Goal: Task Accomplishment & Management: Manage account settings

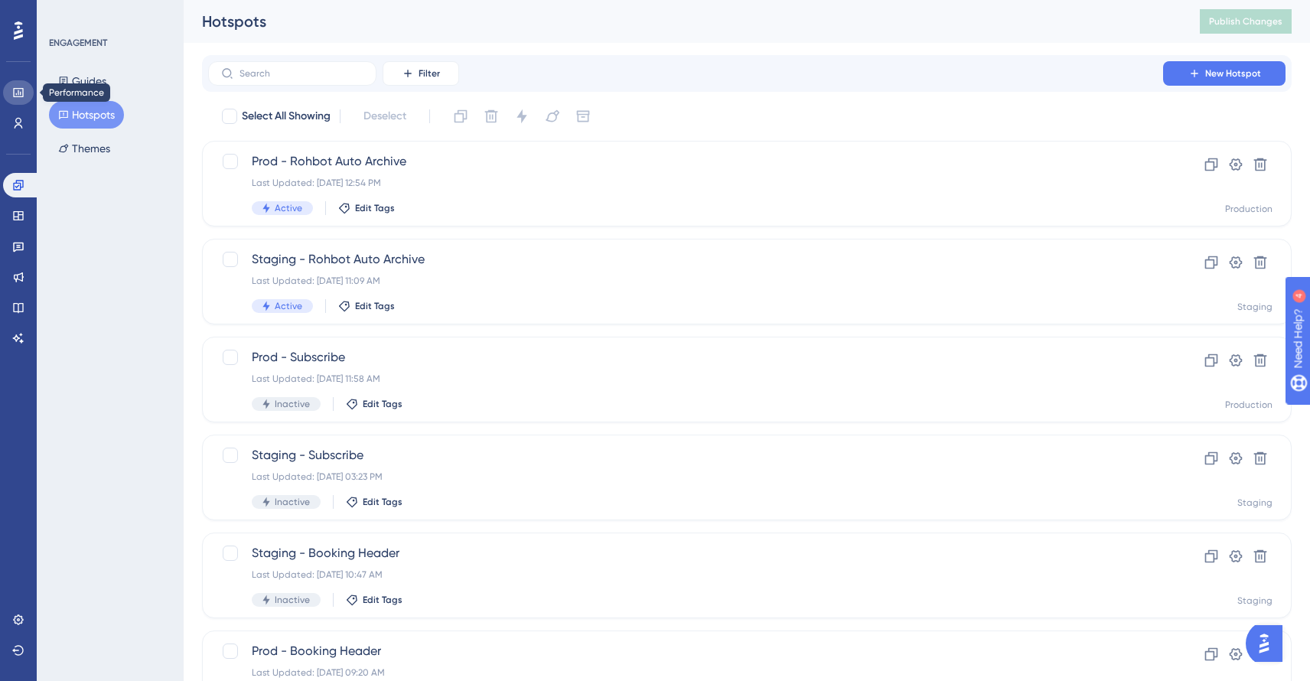
click at [12, 96] on icon at bounding box center [18, 92] width 12 height 12
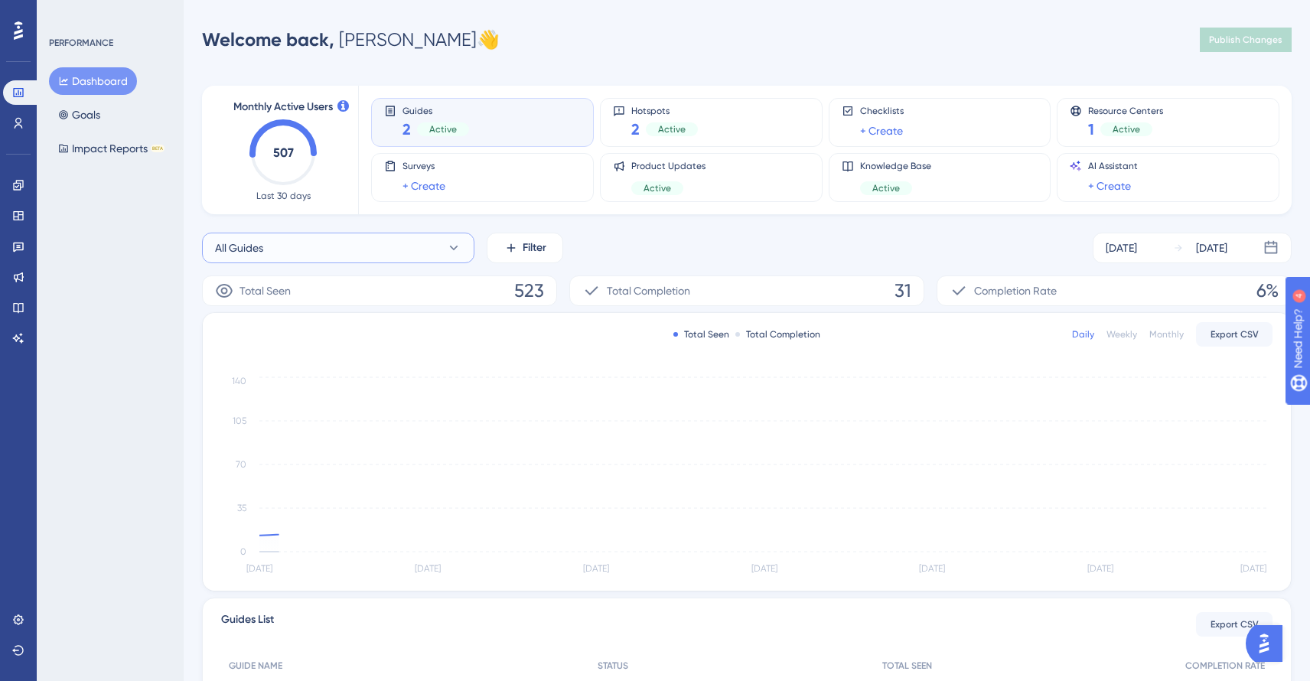
click at [400, 246] on button "All Guides" at bounding box center [338, 248] width 272 height 31
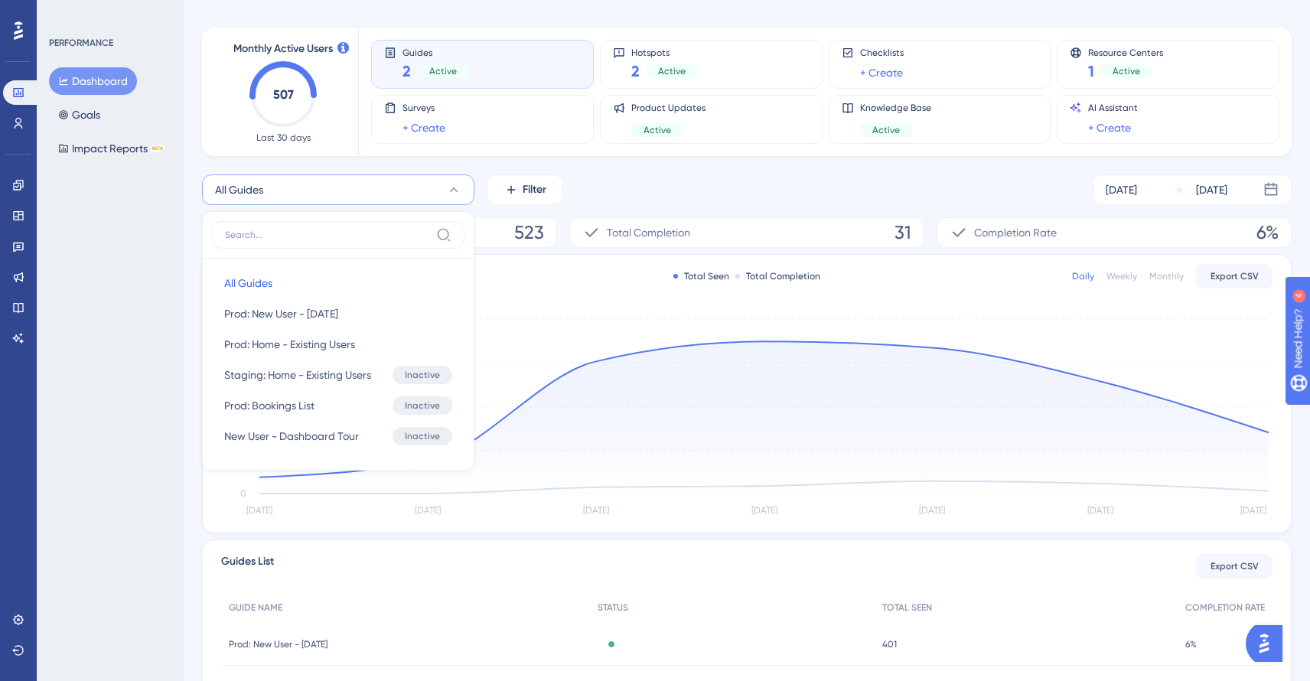
click at [407, 195] on button "All Guides" at bounding box center [338, 189] width 272 height 31
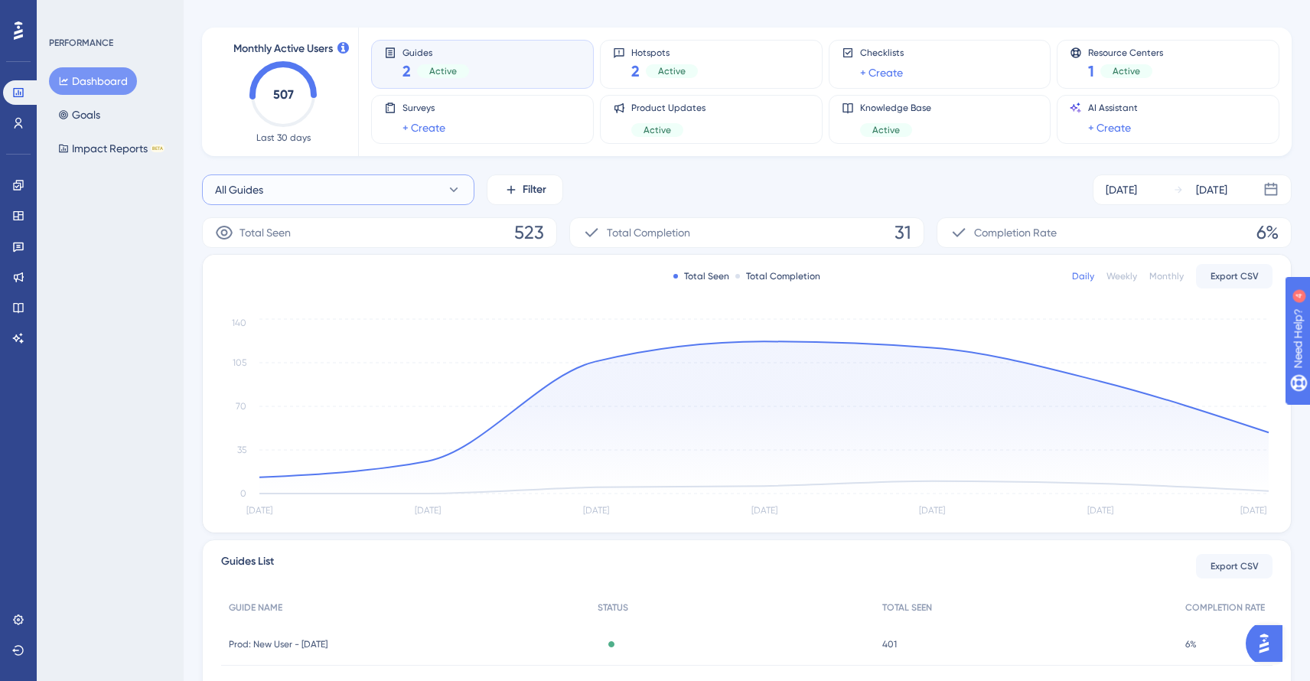
click at [407, 195] on button "All Guides" at bounding box center [338, 189] width 272 height 31
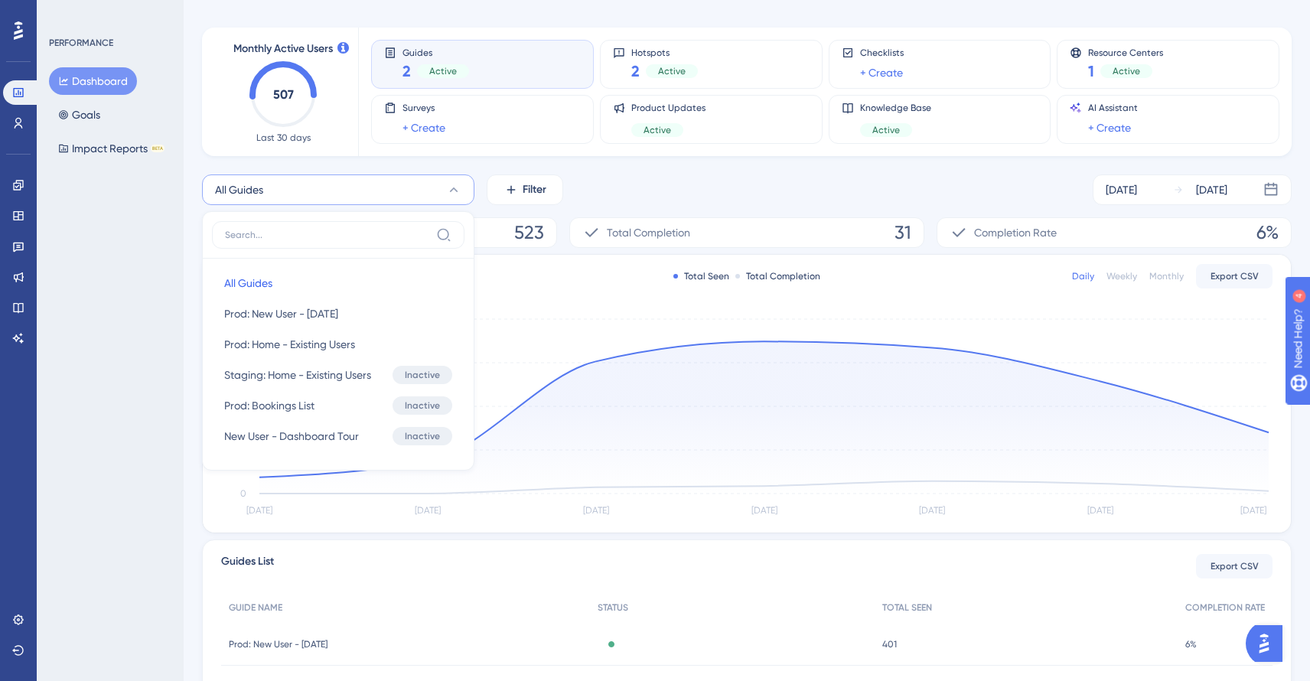
click at [715, 178] on div "All Guides All Guides All Guides Prod: New User - [DATE] Prod: New User - [DATE…" at bounding box center [746, 189] width 1089 height 31
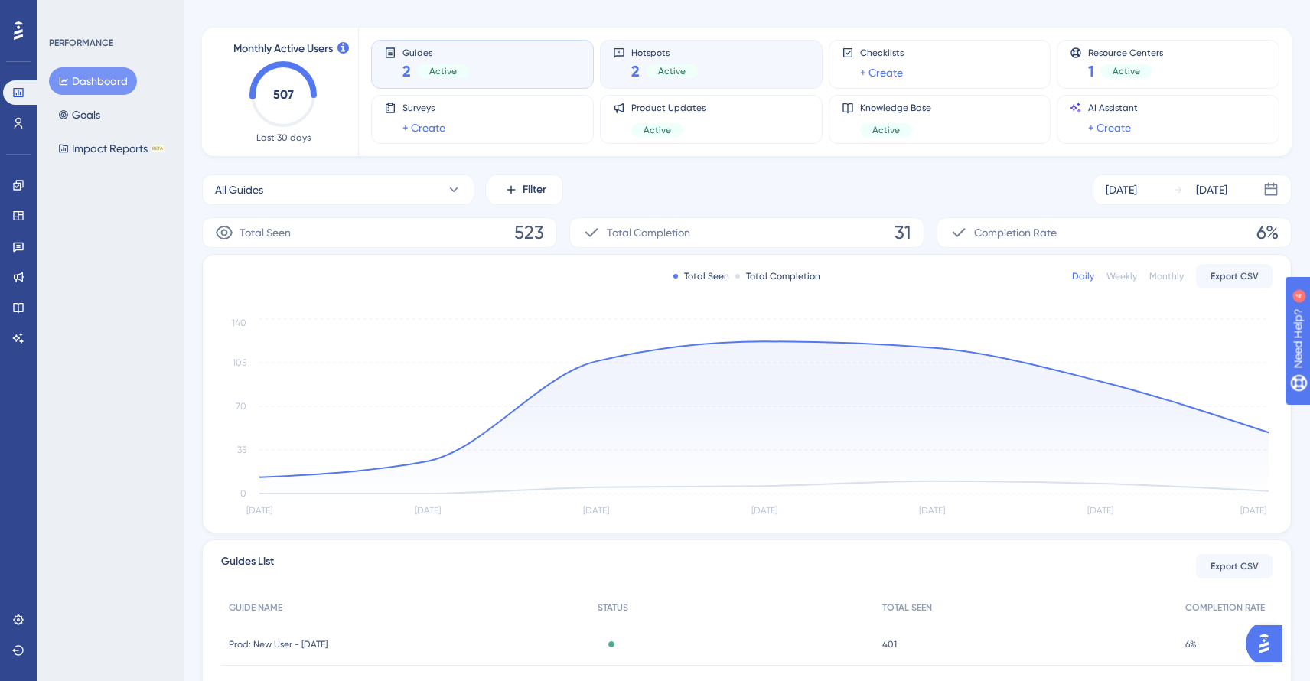
click at [698, 57] on div "Hotspots 2 Active" at bounding box center [711, 64] width 197 height 35
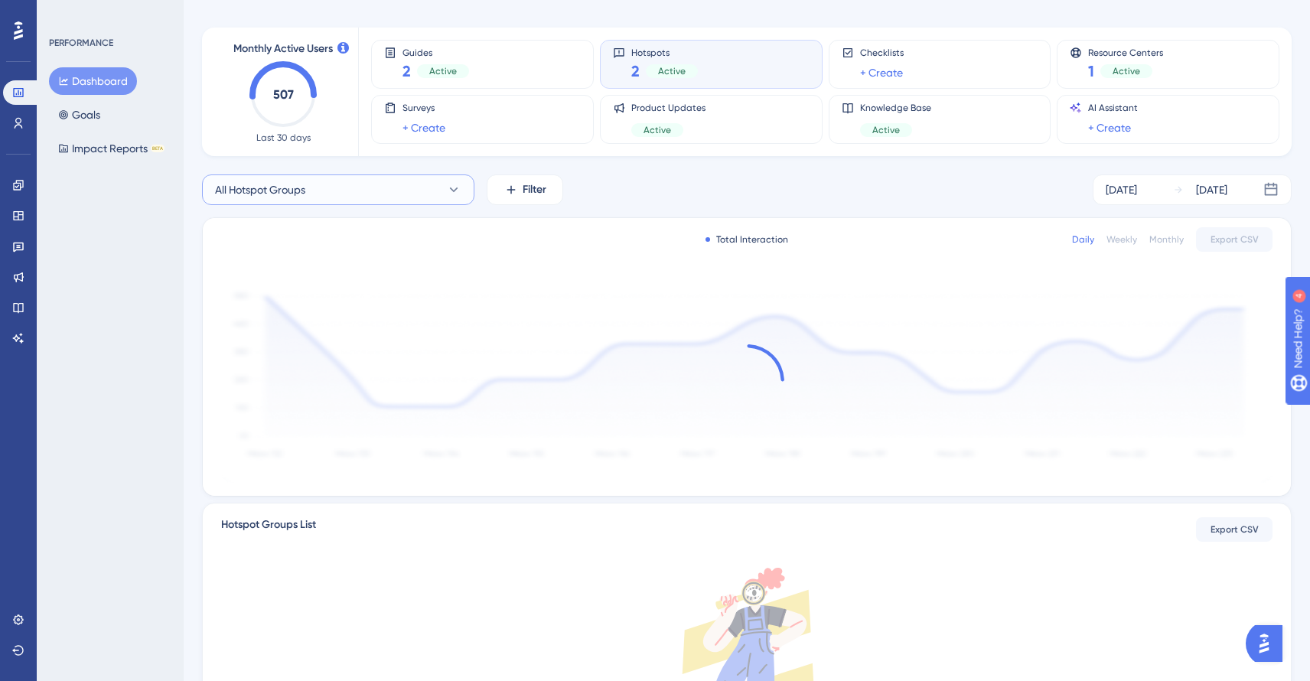
click at [362, 199] on button "All Hotspot Groups" at bounding box center [338, 189] width 272 height 31
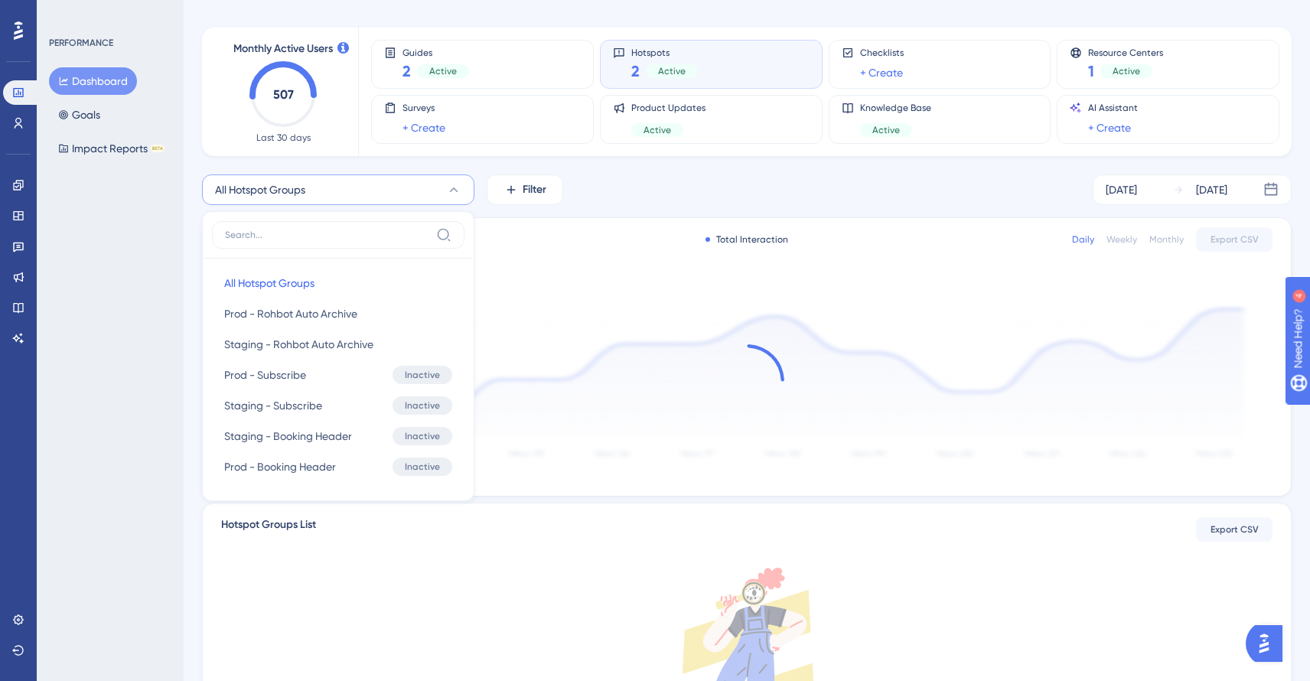
scroll to position [73, 0]
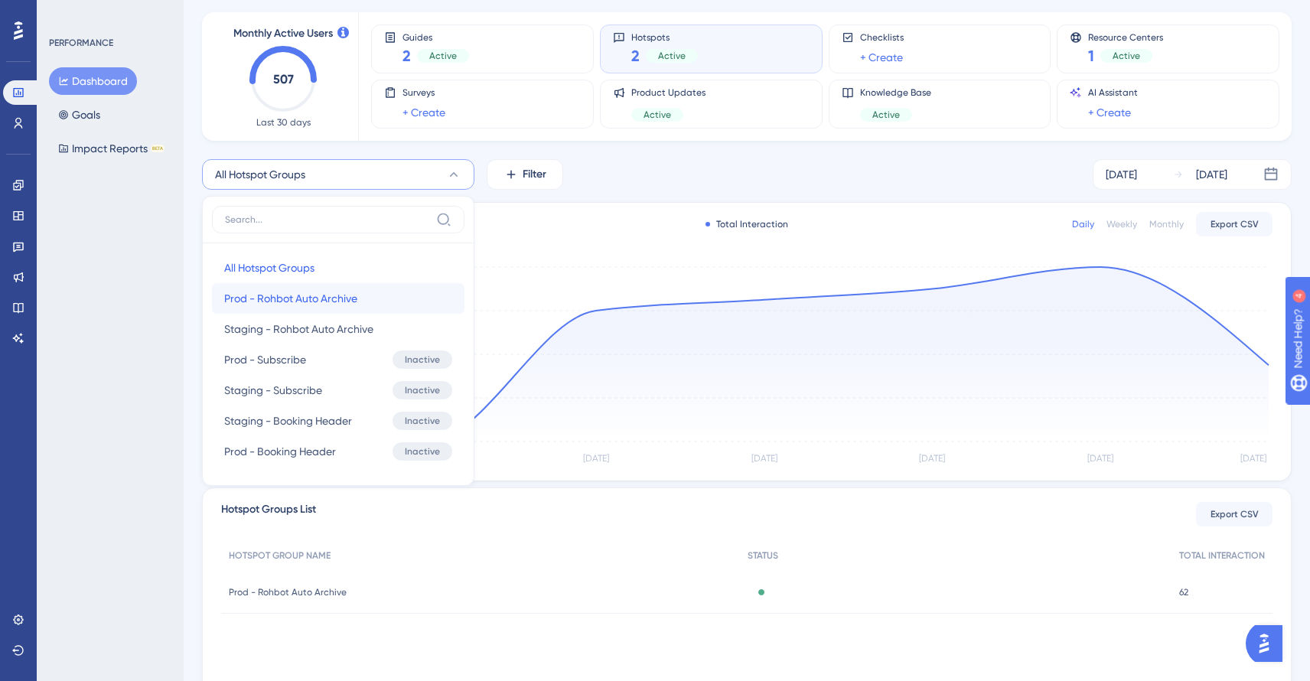
click at [381, 292] on button "Prod - Rohbot Auto Archive Prod - Rohbot Auto Archive" at bounding box center [338, 298] width 252 height 31
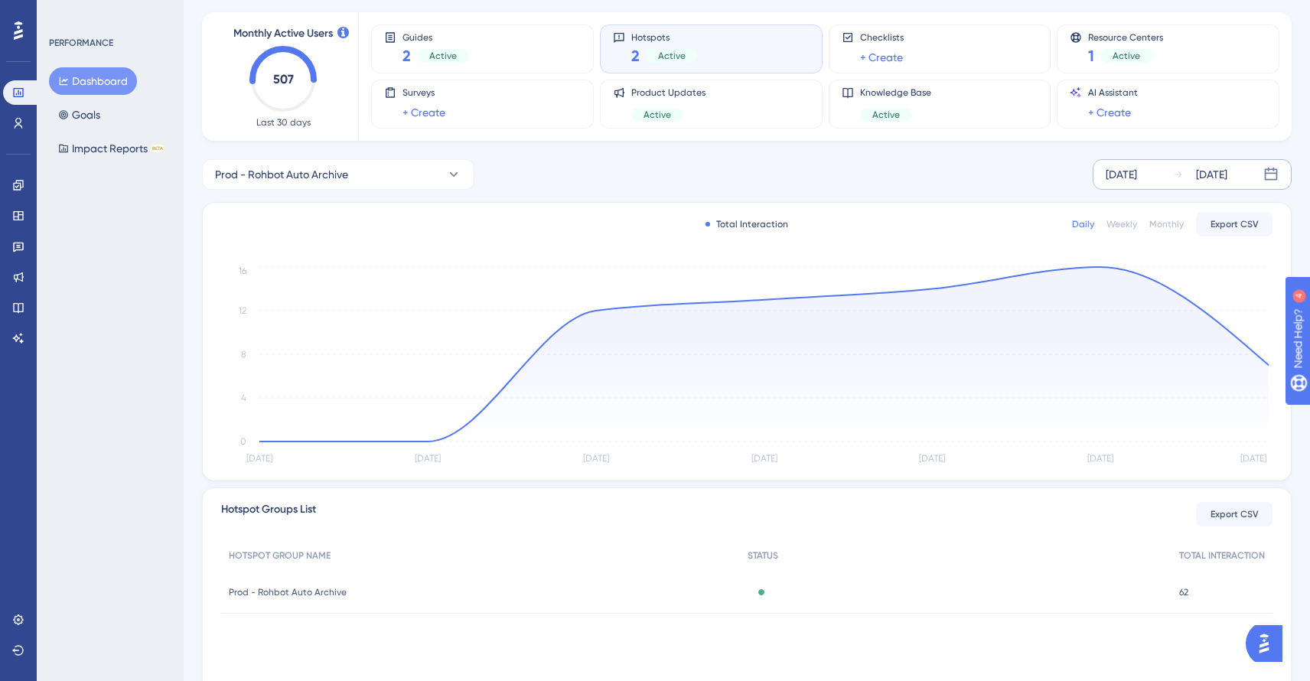
click at [1164, 174] on div "[DATE] [DATE]" at bounding box center [1191, 174] width 199 height 31
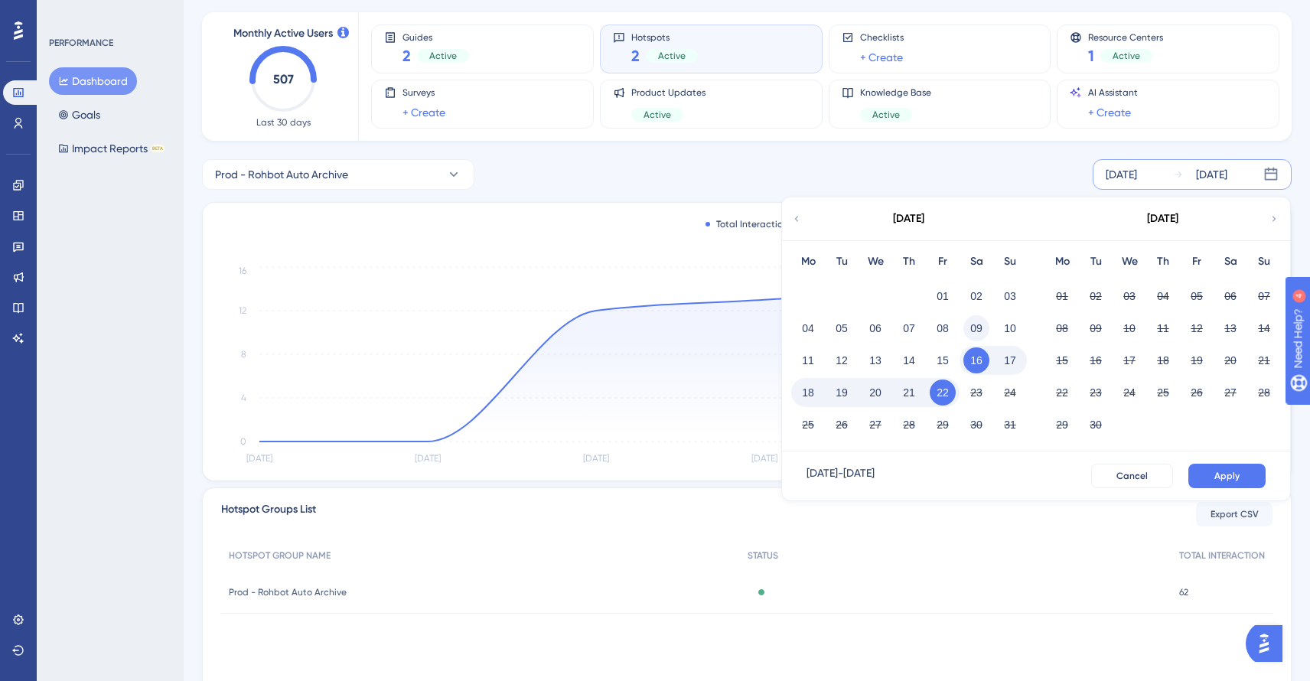
click at [976, 329] on button "09" at bounding box center [976, 328] width 26 height 26
click at [1226, 468] on button "Apply" at bounding box center [1226, 476] width 77 height 24
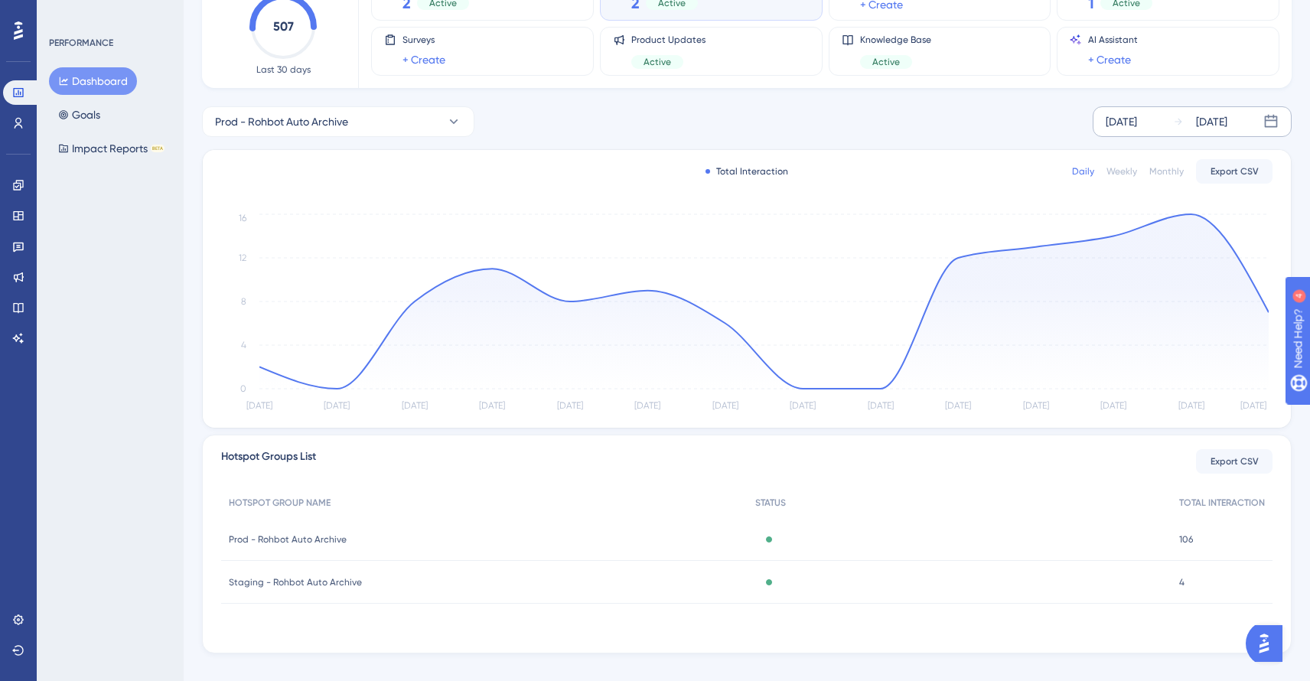
scroll to position [148, 0]
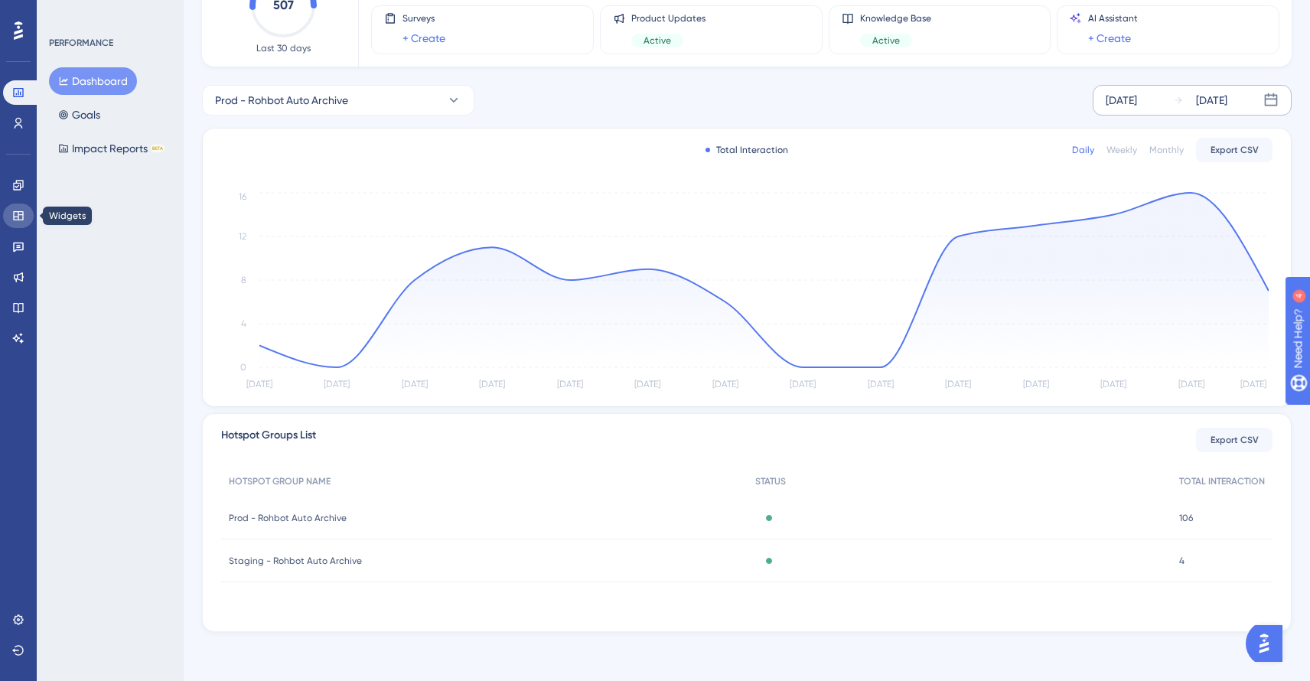
click at [12, 221] on icon at bounding box center [18, 216] width 12 height 12
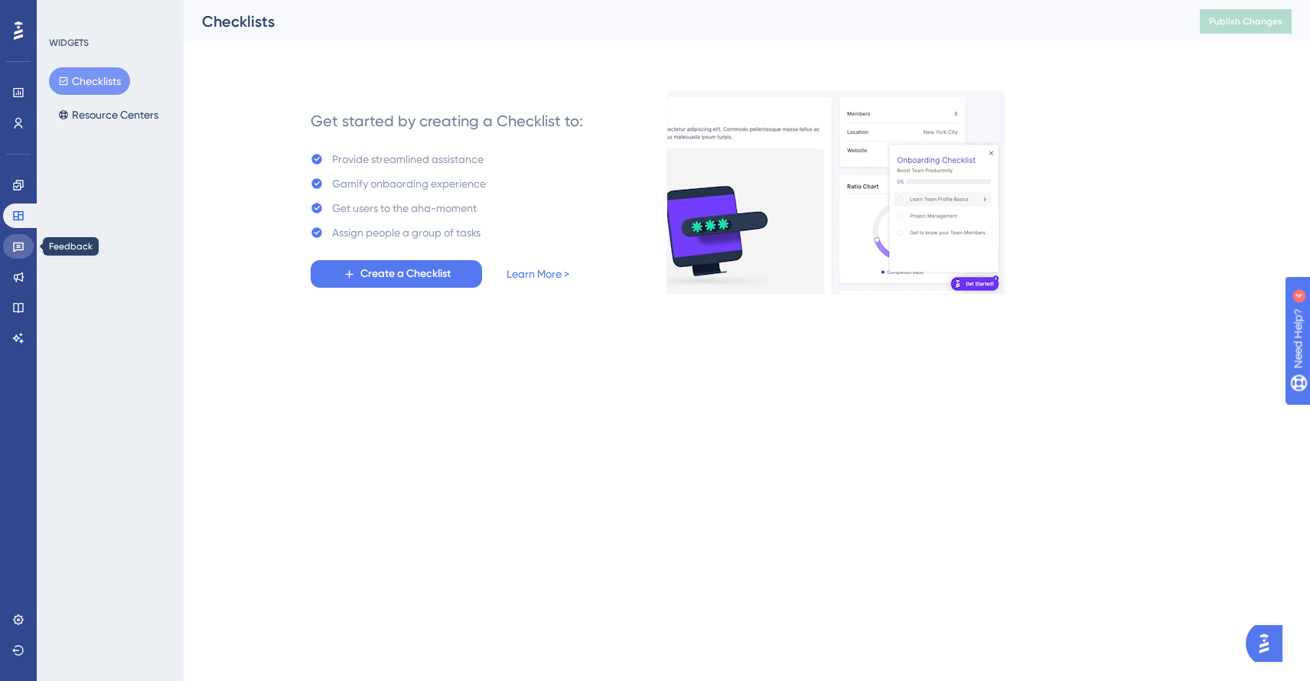
click at [17, 254] on link at bounding box center [18, 246] width 31 height 24
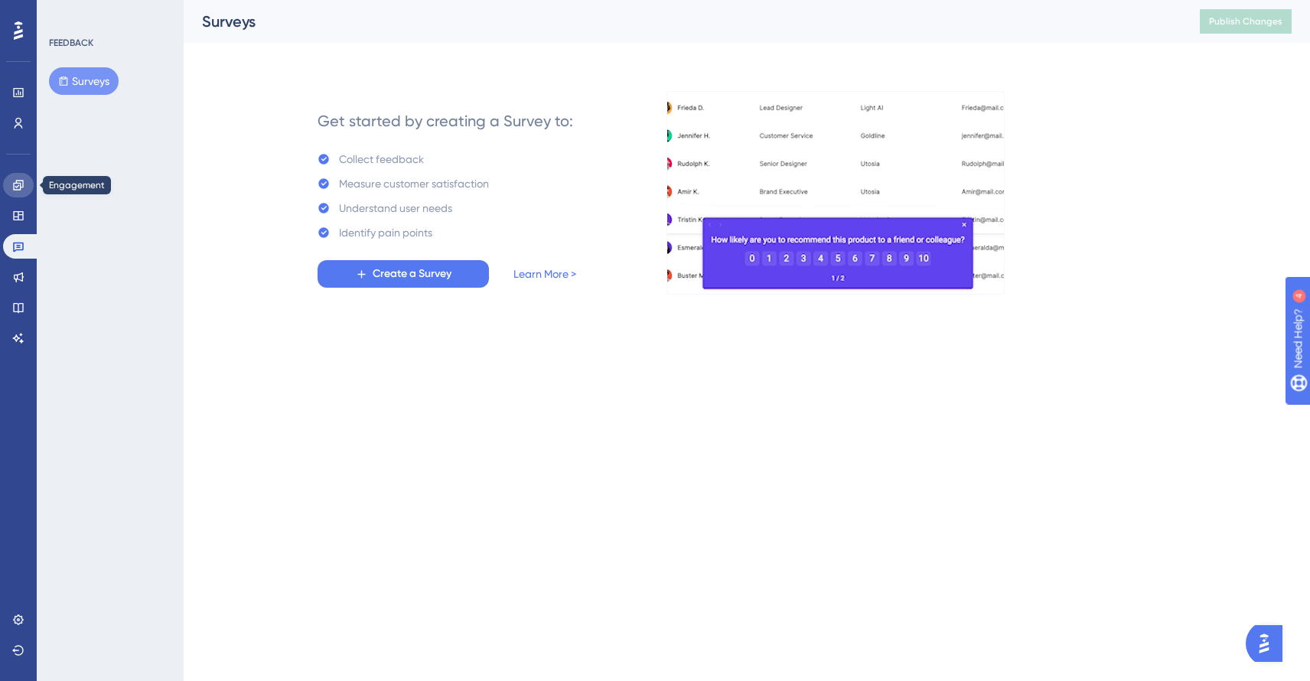
click at [21, 177] on link at bounding box center [18, 185] width 31 height 24
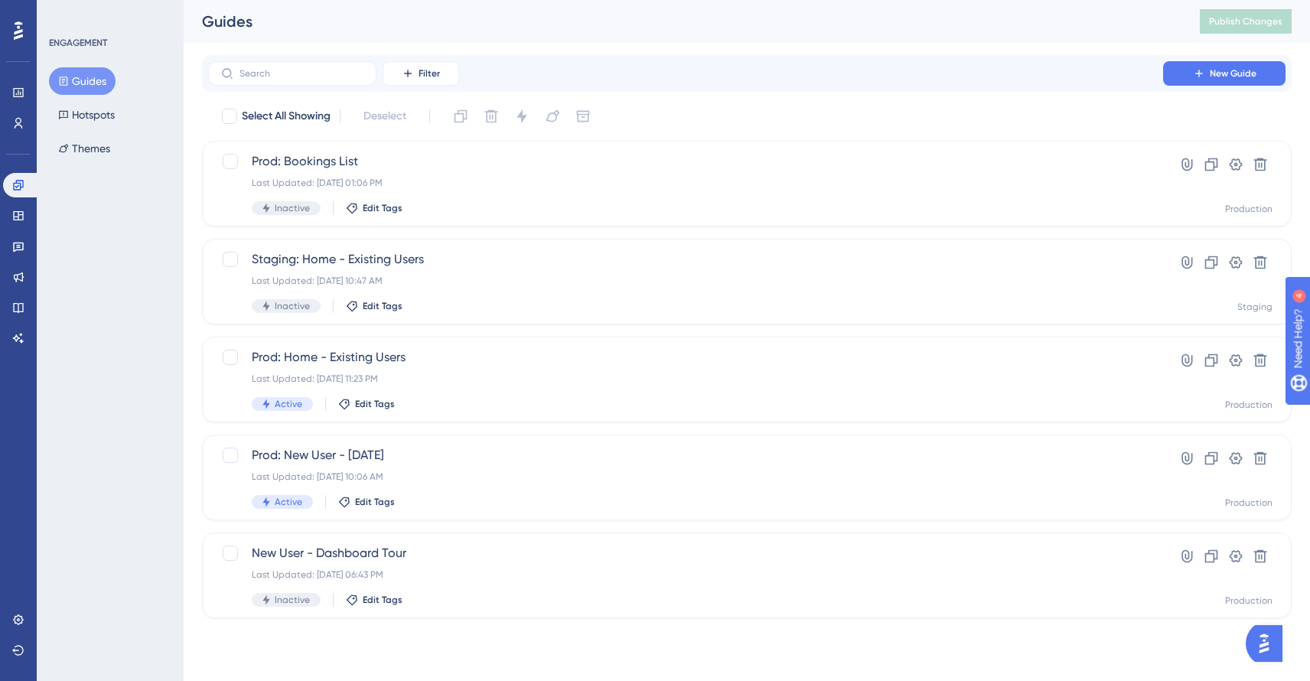
click at [111, 98] on div "Guides Hotspots Themes" at bounding box center [111, 114] width 124 height 95
click at [100, 119] on button "Hotspots" at bounding box center [86, 115] width 75 height 28
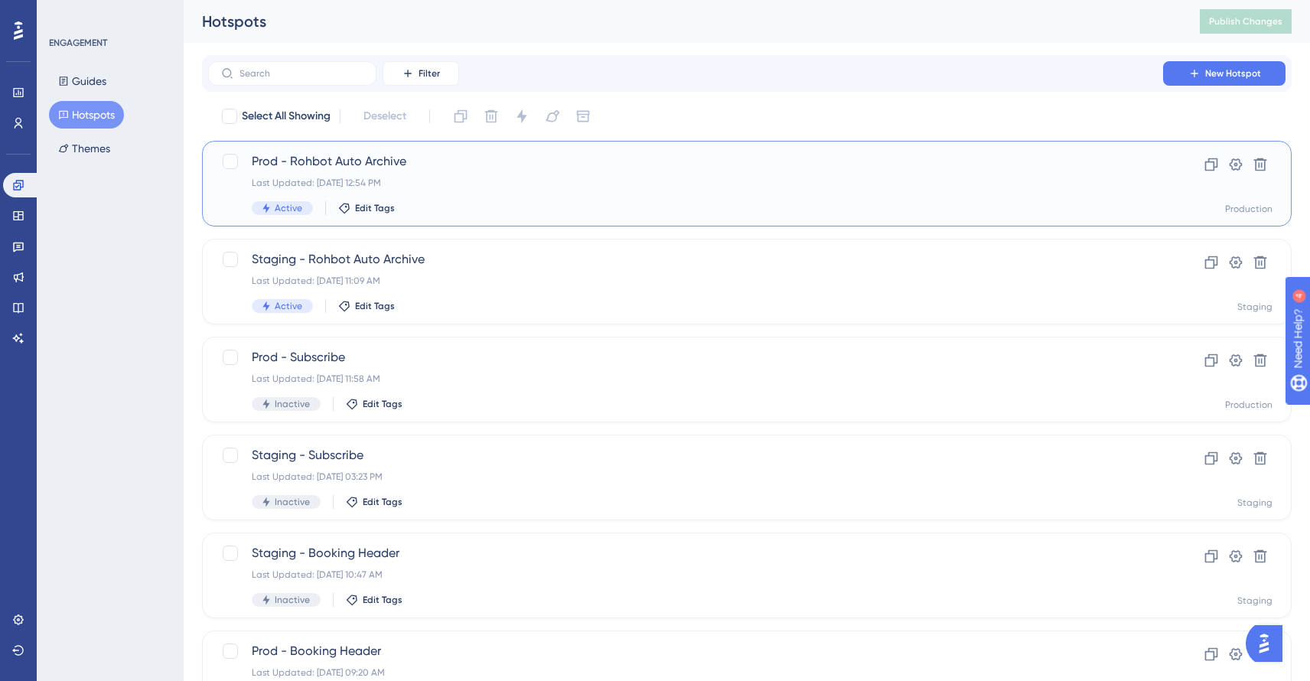
click at [707, 157] on span "Prod - Rohbot Auto Archive" at bounding box center [686, 161] width 868 height 18
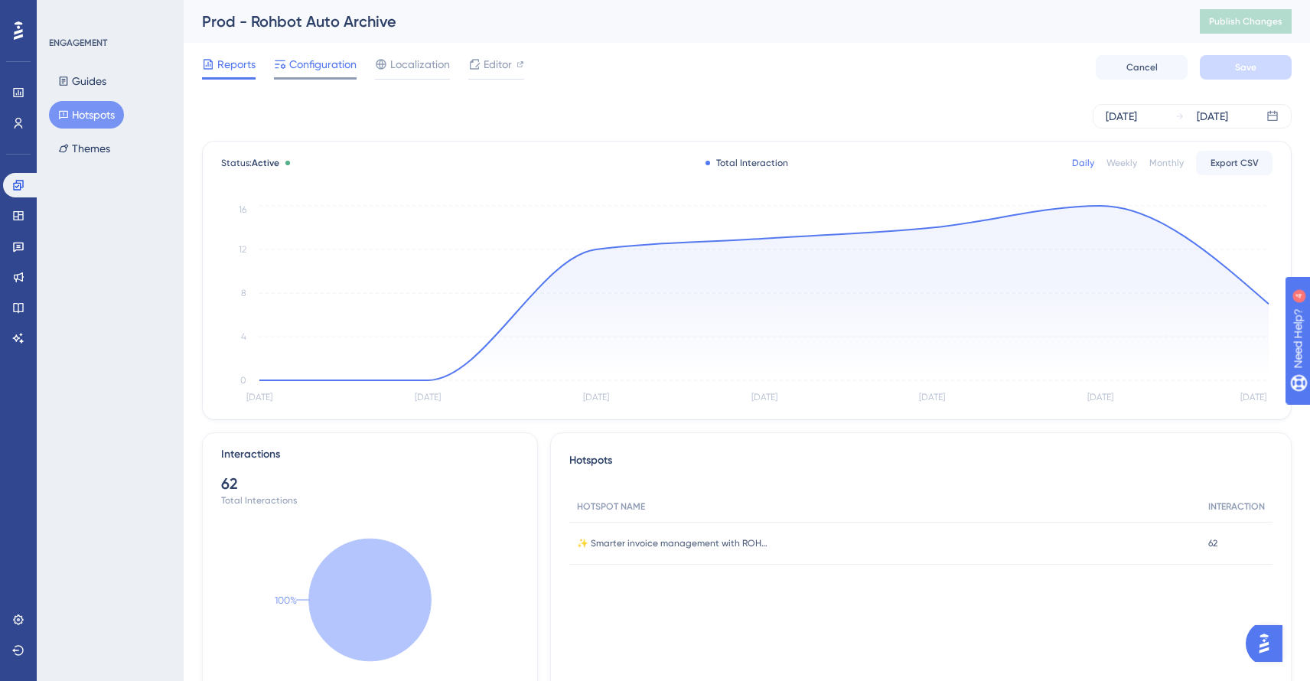
click at [329, 68] on span "Configuration" at bounding box center [322, 64] width 67 height 18
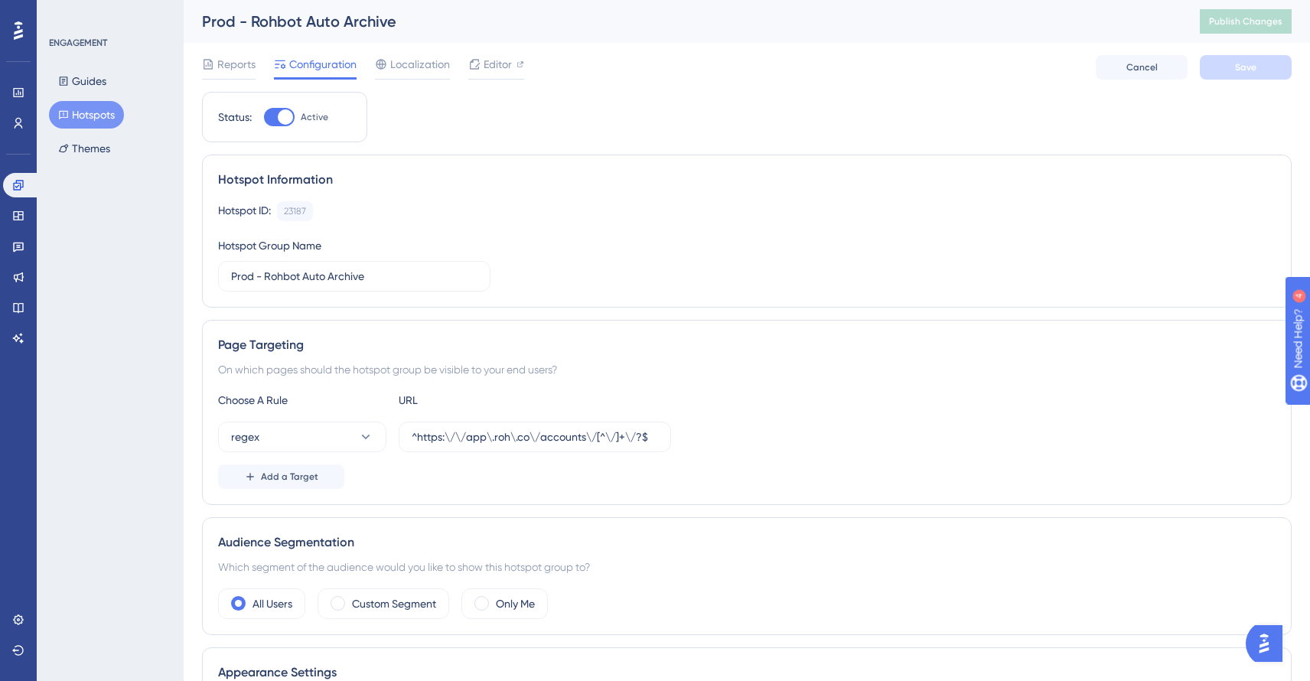
click at [285, 110] on div at bounding box center [285, 116] width 15 height 15
click at [264, 117] on input "Active" at bounding box center [263, 117] width 1 height 1
checkbox input "false"
click at [1217, 66] on button "Save" at bounding box center [1246, 67] width 92 height 24
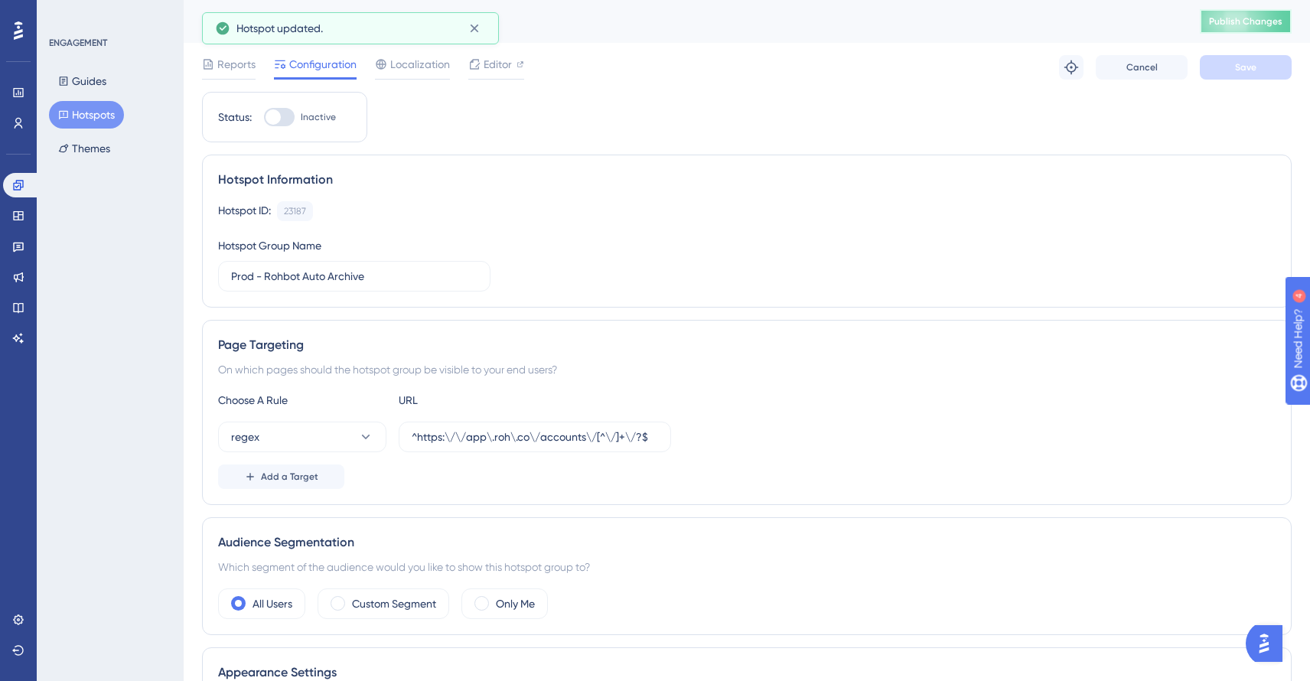
click at [1216, 26] on span "Publish Changes" at bounding box center [1245, 21] width 73 height 12
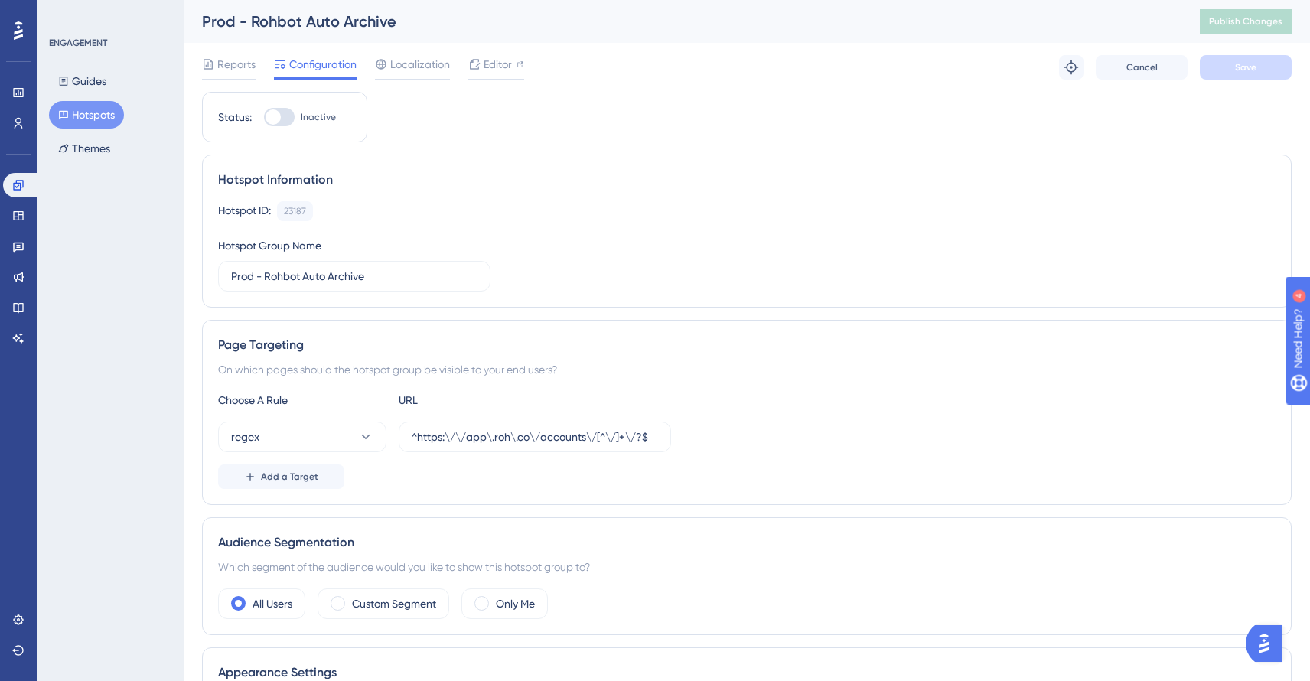
click at [204, 49] on div "Reports Configuration Localization Editor Troubleshoot Cancel Save" at bounding box center [746, 67] width 1089 height 49
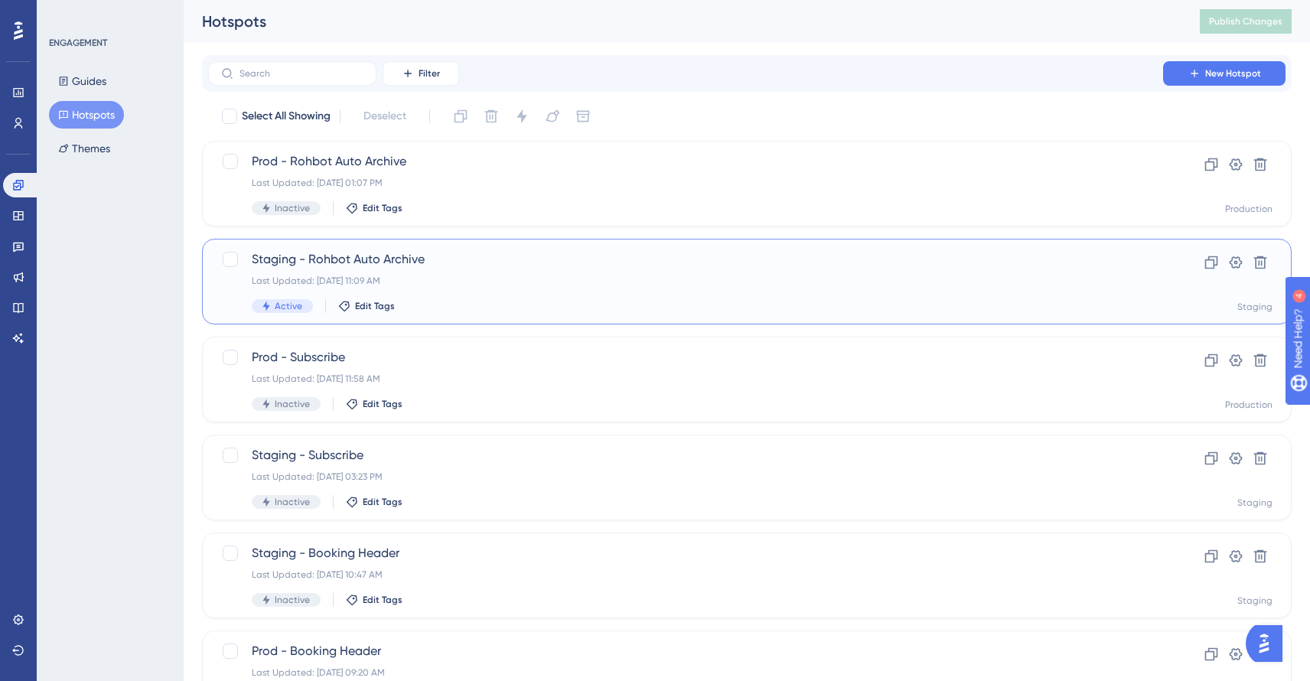
click at [410, 253] on span "Staging - Rohbot Auto Archive" at bounding box center [686, 259] width 868 height 18
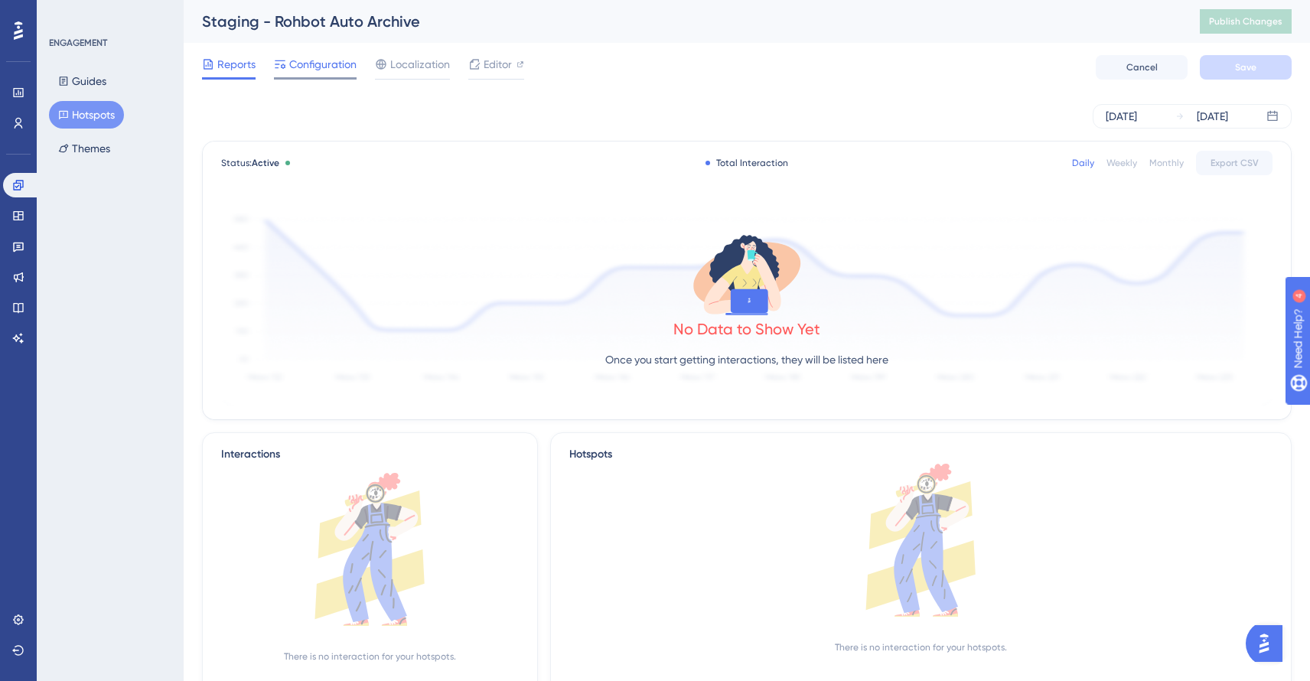
click at [327, 73] on span "Configuration" at bounding box center [322, 64] width 67 height 18
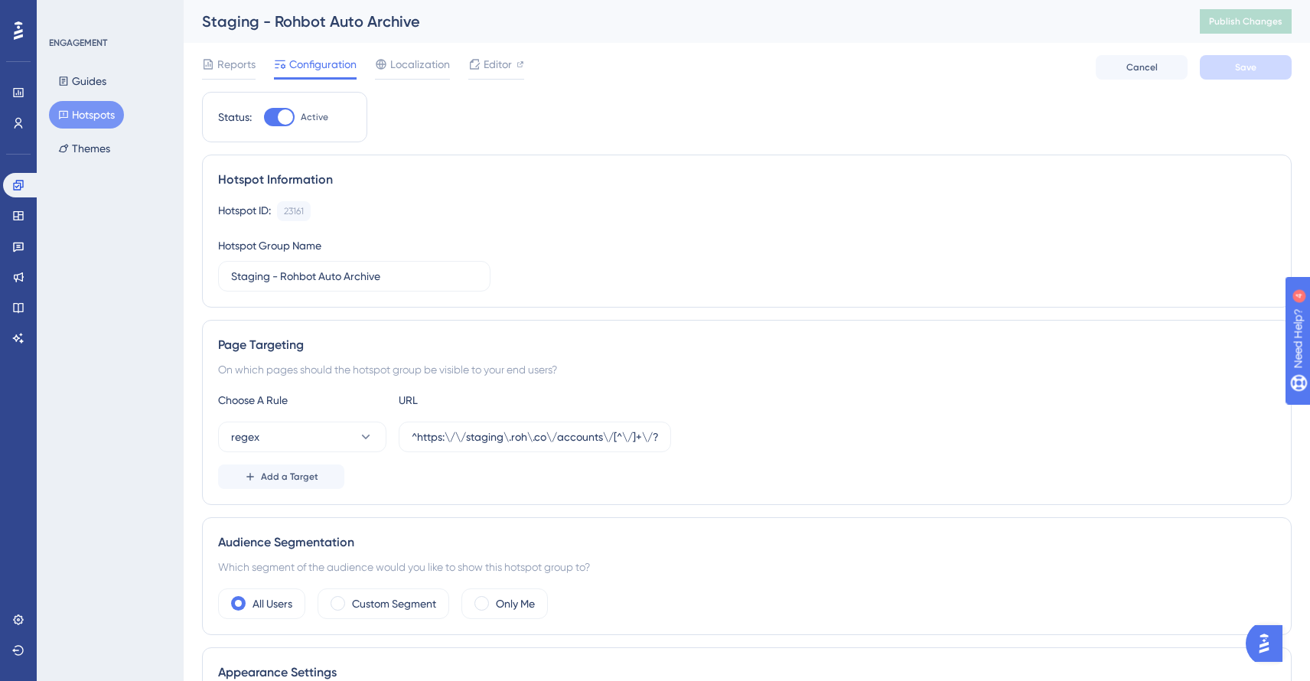
click at [286, 118] on div at bounding box center [285, 116] width 15 height 15
click at [264, 118] on input "Active" at bounding box center [263, 117] width 1 height 1
checkbox input "false"
click at [1235, 64] on span "Save" at bounding box center [1245, 67] width 21 height 12
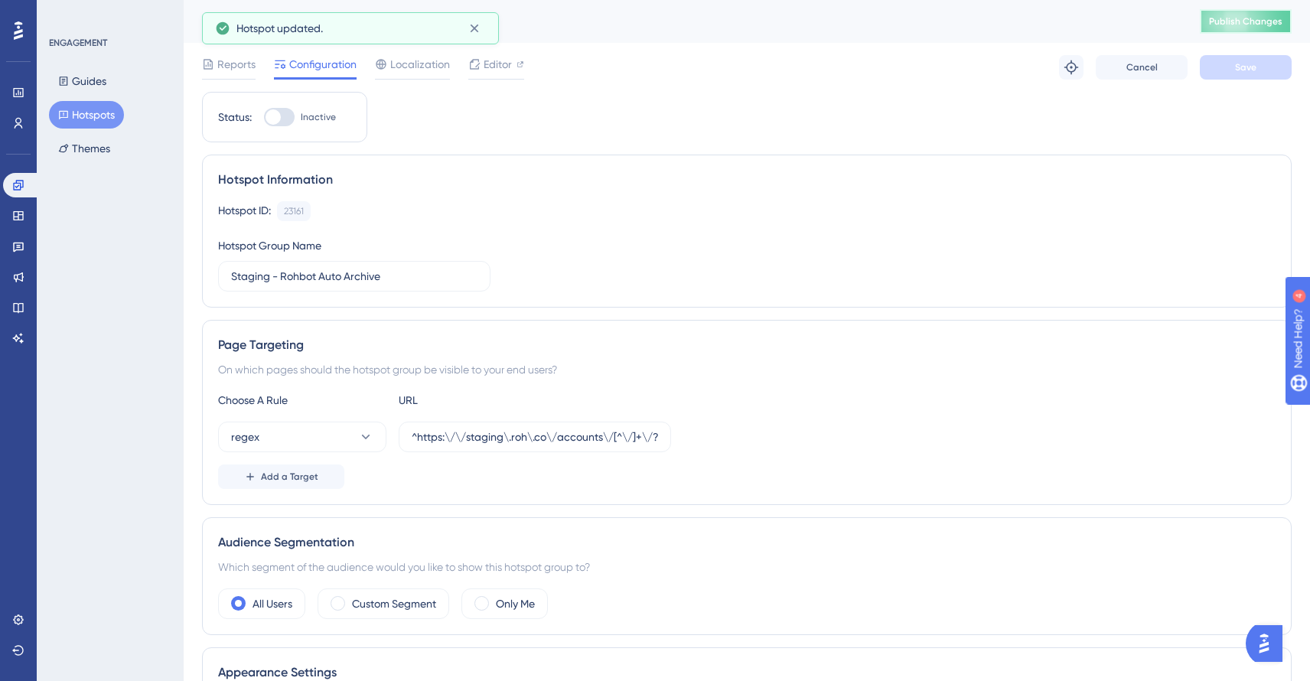
click at [1235, 24] on span "Publish Changes" at bounding box center [1245, 21] width 73 height 12
